Goal: Transaction & Acquisition: Purchase product/service

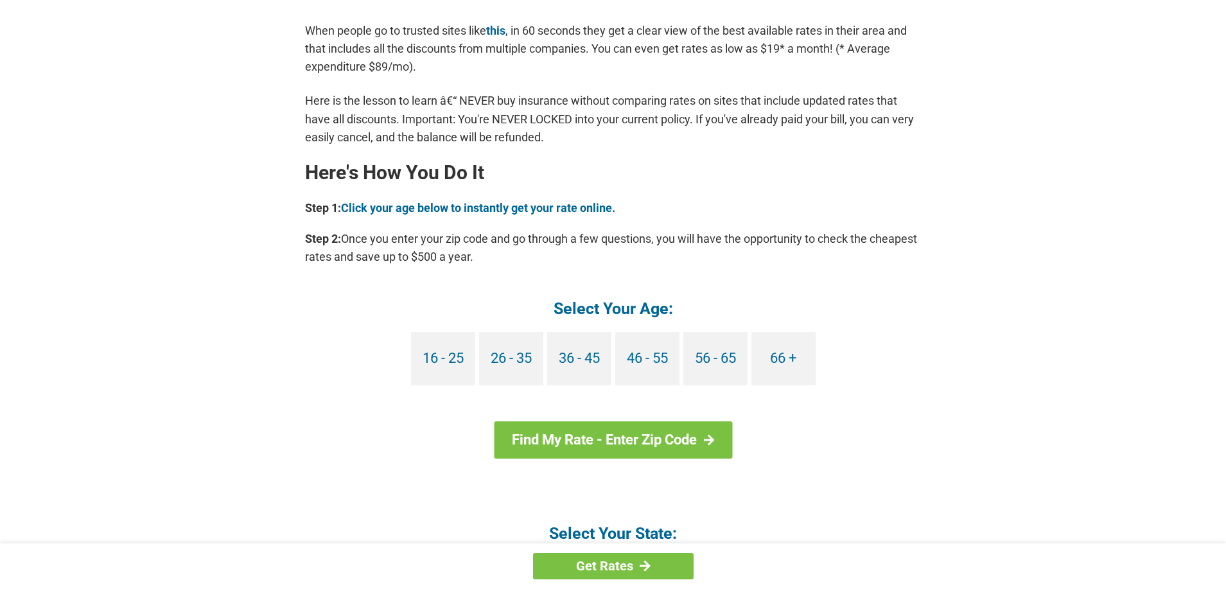
scroll to position [1092, 0]
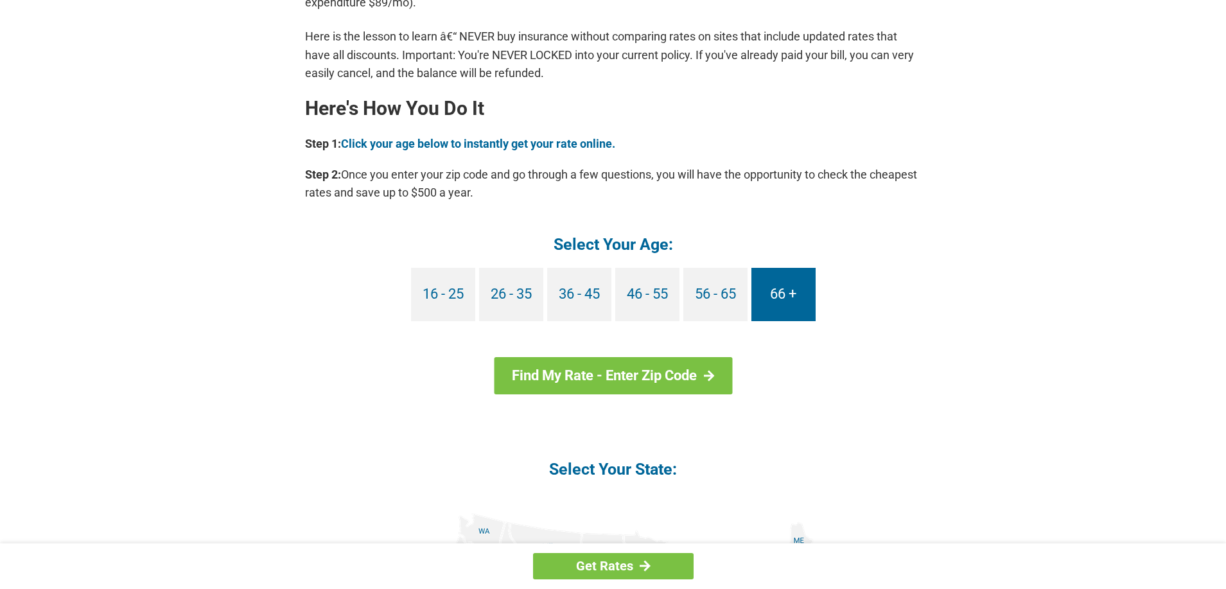
click at [785, 293] on link "66 +" at bounding box center [784, 294] width 64 height 53
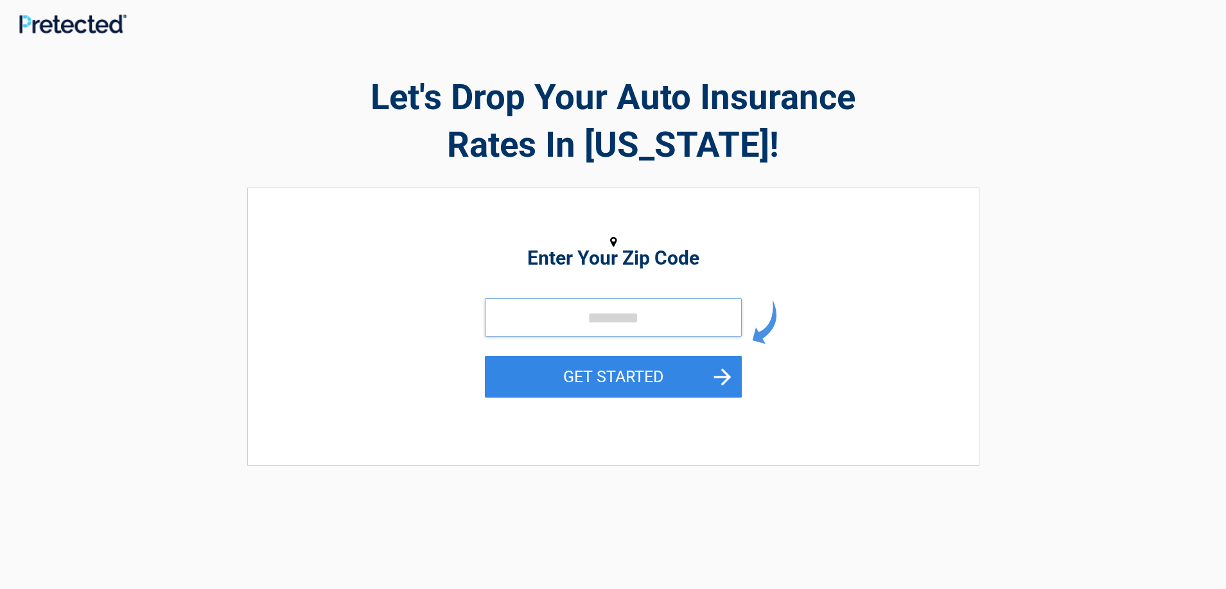
click at [617, 318] on input "tel" at bounding box center [613, 317] width 257 height 39
type input "*****"
click at [608, 377] on button "GET STARTED" at bounding box center [613, 377] width 257 height 42
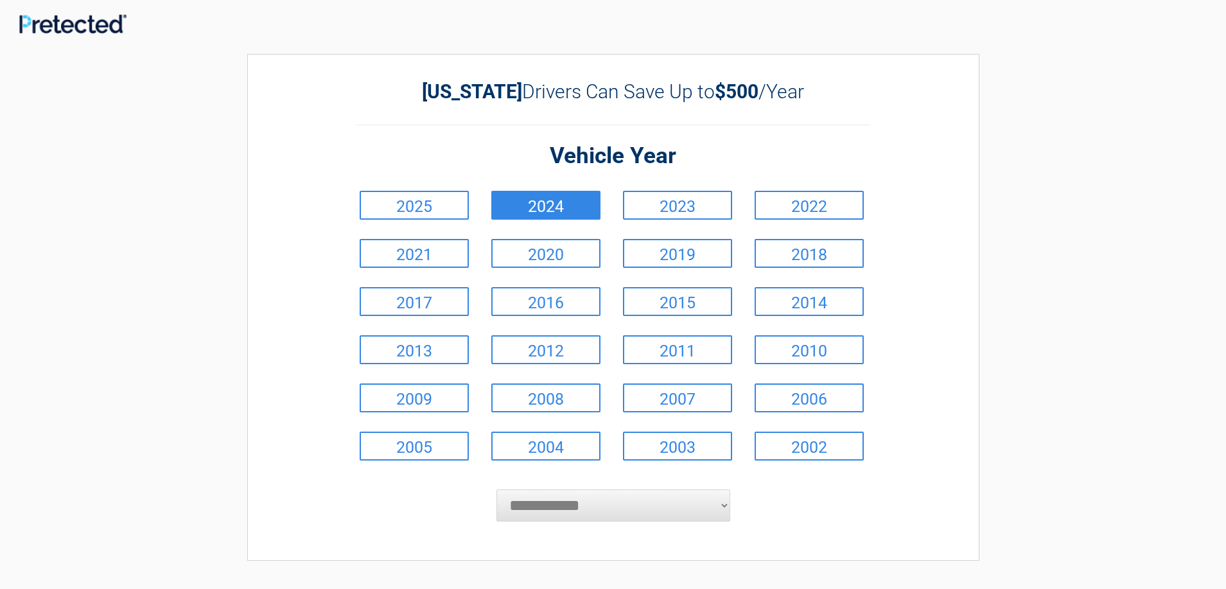
click at [555, 204] on link "2024" at bounding box center [545, 205] width 109 height 29
